Goal: Task Accomplishment & Management: Manage account settings

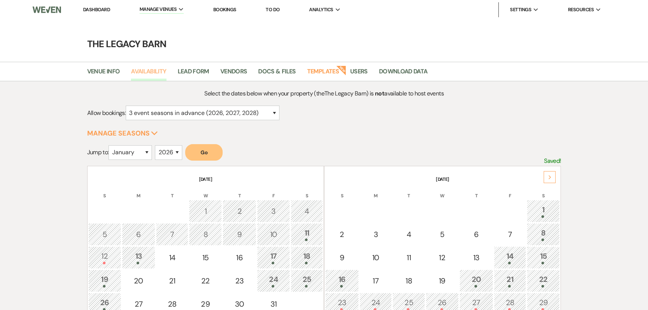
click at [147, 72] on link "Availability" at bounding box center [148, 74] width 35 height 14
click at [130, 153] on select "January February March April May June July August September October November De…" at bounding box center [130, 152] width 43 height 15
select select "10"
click at [110, 145] on select "January February March April May June July August September October November De…" at bounding box center [130, 152] width 43 height 15
click at [195, 147] on button "Go" at bounding box center [203, 152] width 37 height 16
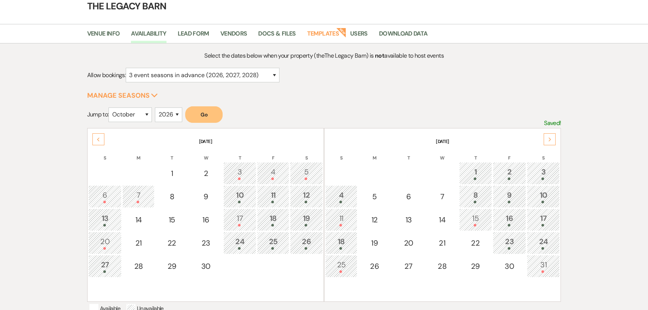
scroll to position [102, 0]
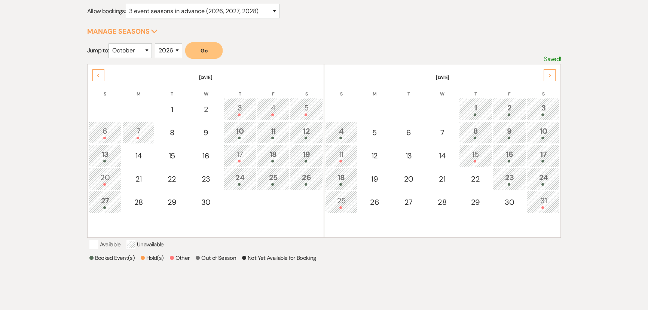
click at [474, 155] on div "15" at bounding box center [475, 156] width 25 height 14
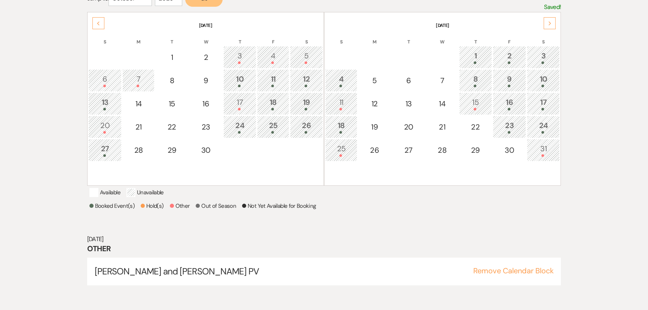
click at [243, 101] on div "17" at bounding box center [240, 104] width 25 height 14
click at [505, 124] on div "23" at bounding box center [509, 127] width 25 height 14
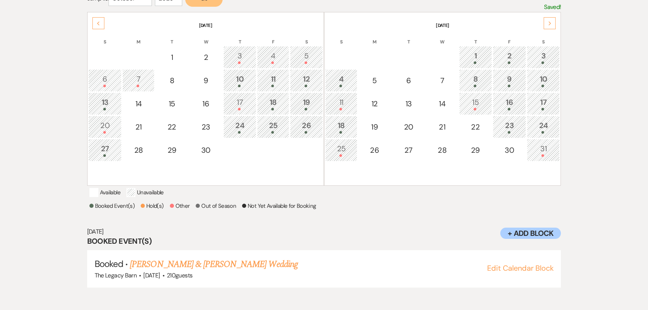
click at [331, 154] on div at bounding box center [341, 155] width 24 height 3
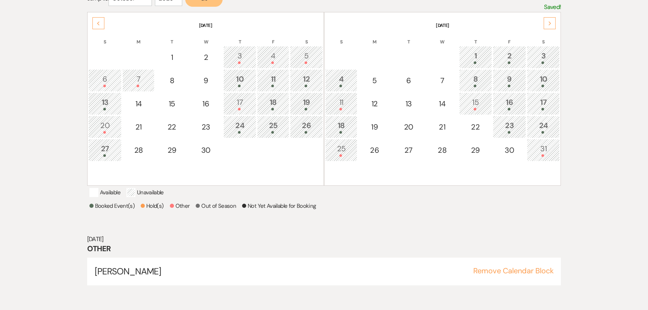
click at [508, 126] on div "23" at bounding box center [509, 127] width 25 height 14
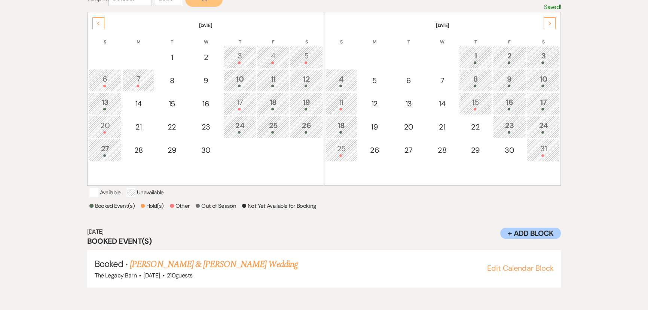
click at [548, 126] on div "24" at bounding box center [543, 127] width 25 height 14
click at [472, 101] on div "15" at bounding box center [475, 104] width 25 height 14
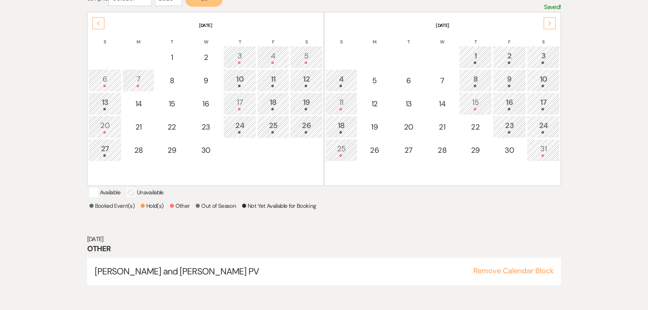
click at [466, 82] on div "8" at bounding box center [475, 80] width 25 height 14
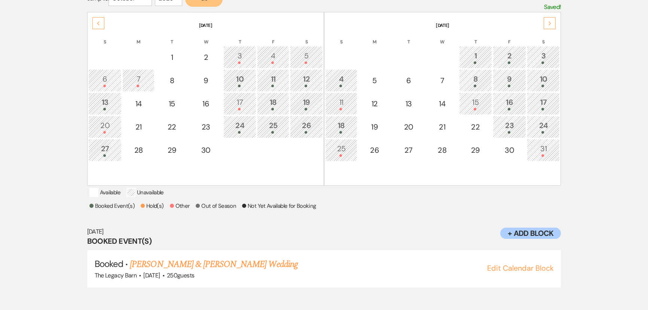
click at [508, 79] on div "9" at bounding box center [509, 80] width 25 height 14
click at [469, 54] on div "1" at bounding box center [475, 57] width 25 height 14
click at [503, 56] on div "2" at bounding box center [509, 57] width 25 height 14
click at [541, 57] on div "3" at bounding box center [543, 57] width 25 height 14
click at [340, 81] on div "4" at bounding box center [341, 80] width 24 height 14
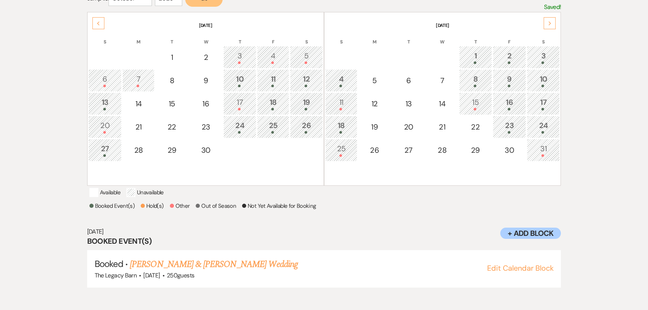
click at [333, 108] on div at bounding box center [341, 109] width 24 height 3
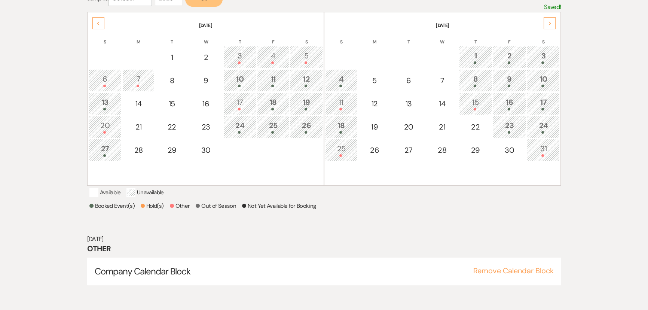
click at [341, 149] on div "25" at bounding box center [341, 150] width 24 height 14
click at [337, 126] on div "18" at bounding box center [341, 127] width 24 height 14
